Goal: Transaction & Acquisition: Purchase product/service

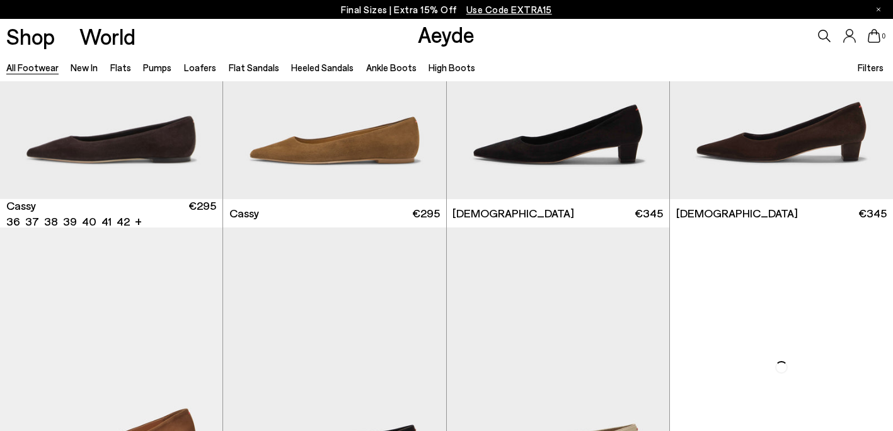
scroll to position [4787, 0]
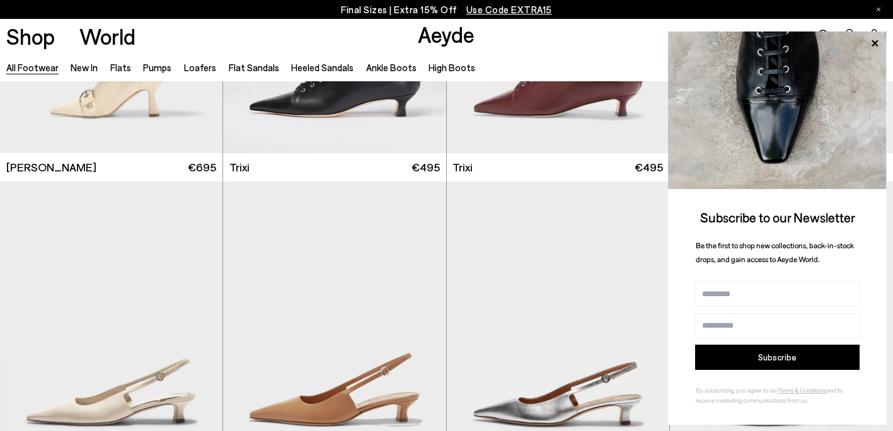
scroll to position [8000, 0]
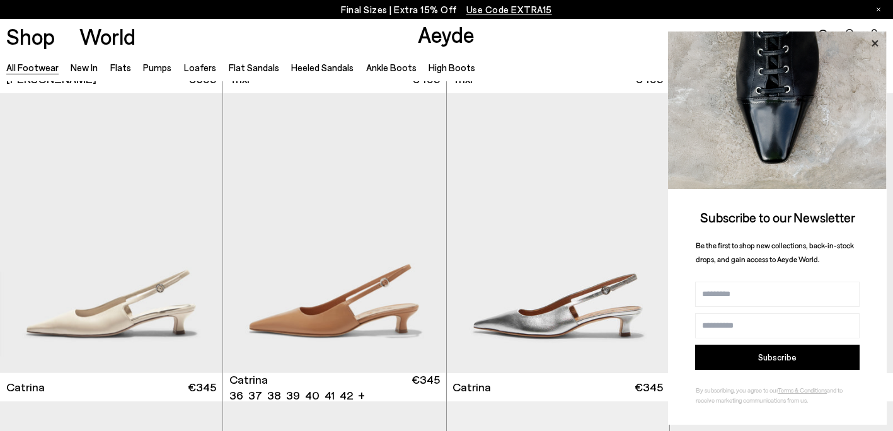
click at [874, 37] on icon at bounding box center [874, 43] width 16 height 16
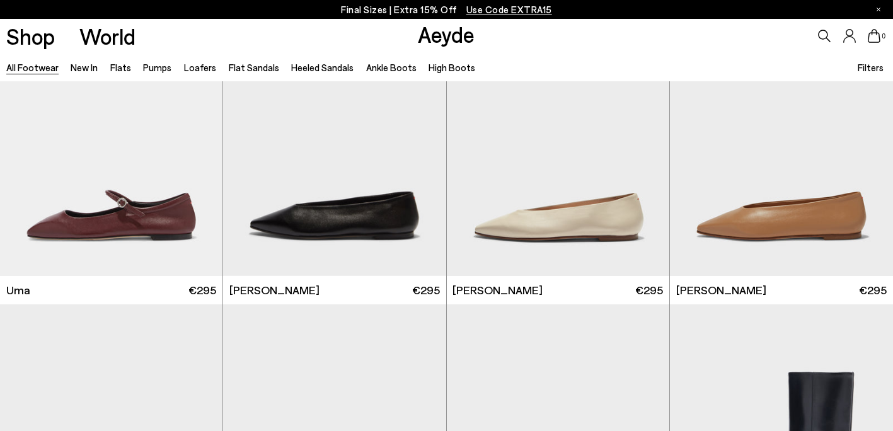
scroll to position [9890, 0]
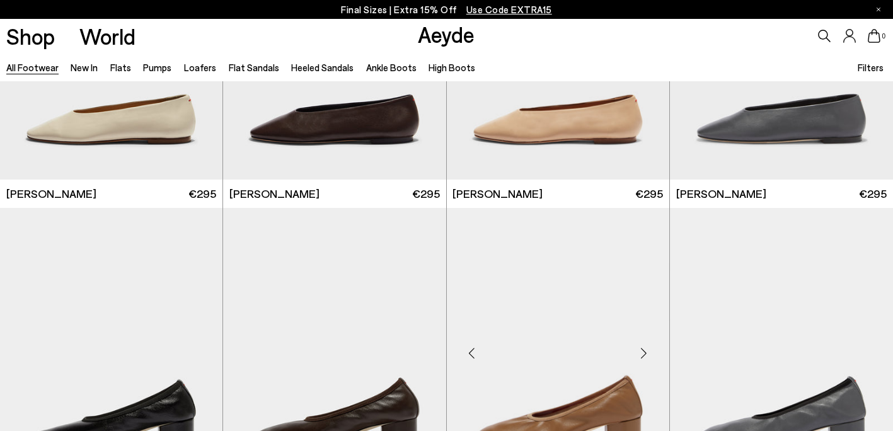
scroll to position [11482, 0]
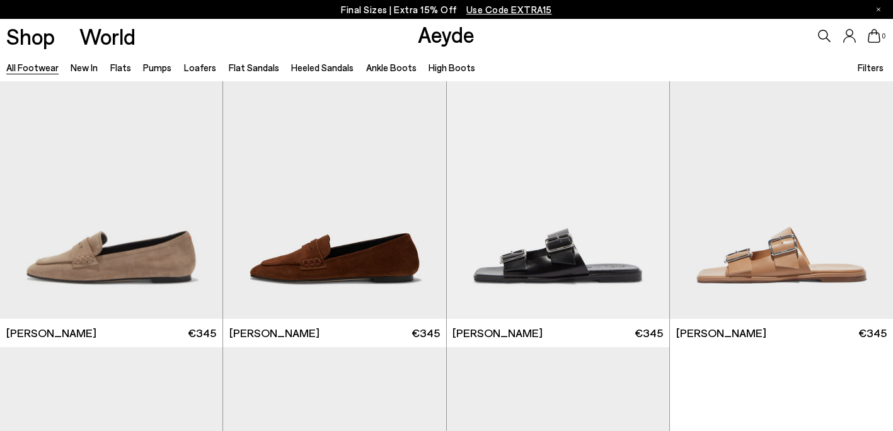
scroll to position [12918, 0]
